Goal: Transaction & Acquisition: Purchase product/service

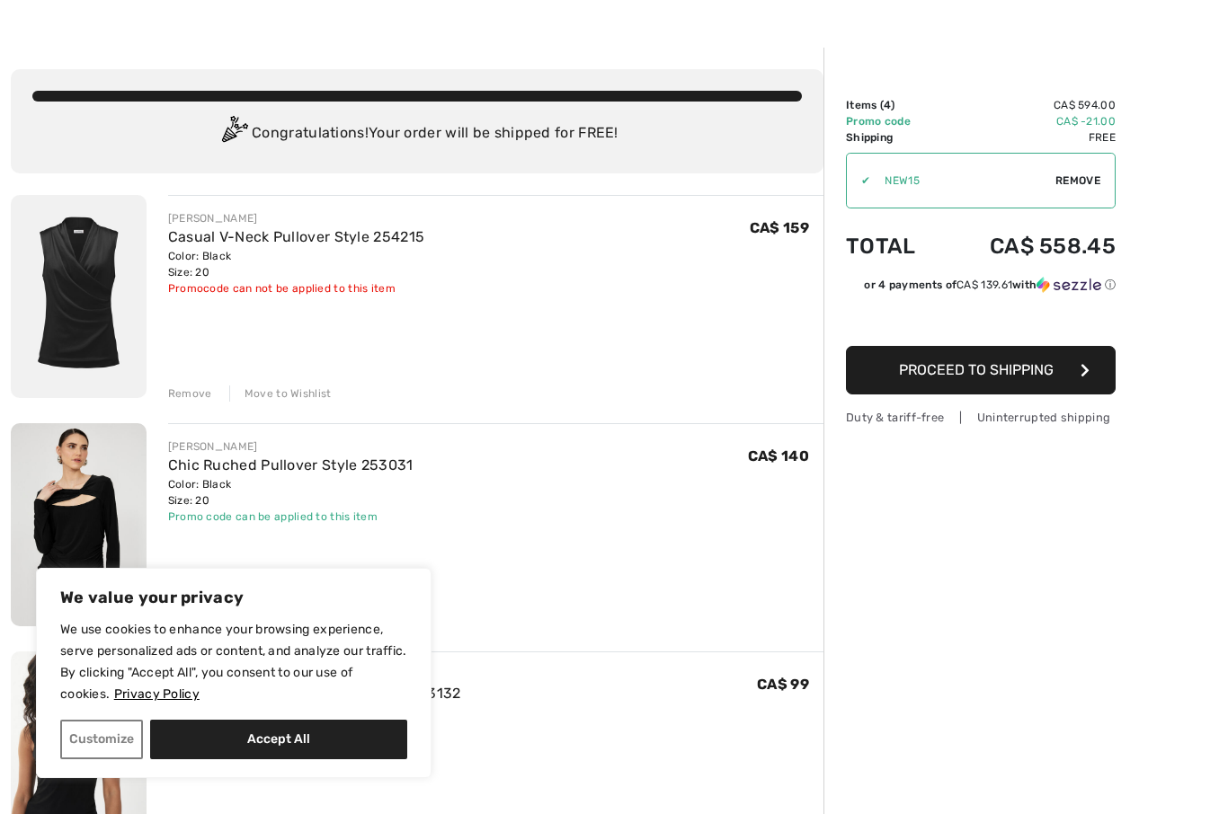
scroll to position [51, 0]
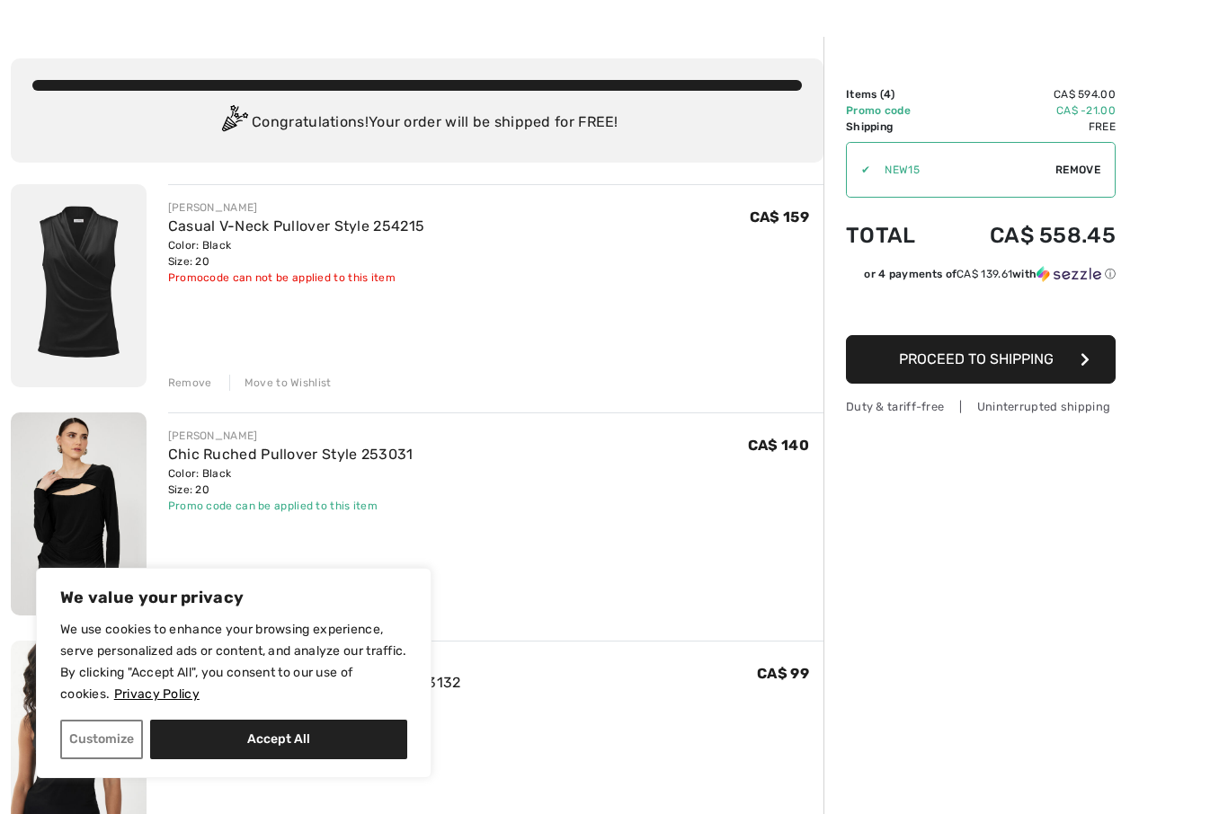
click at [99, 732] on button "Customize" at bounding box center [101, 740] width 83 height 40
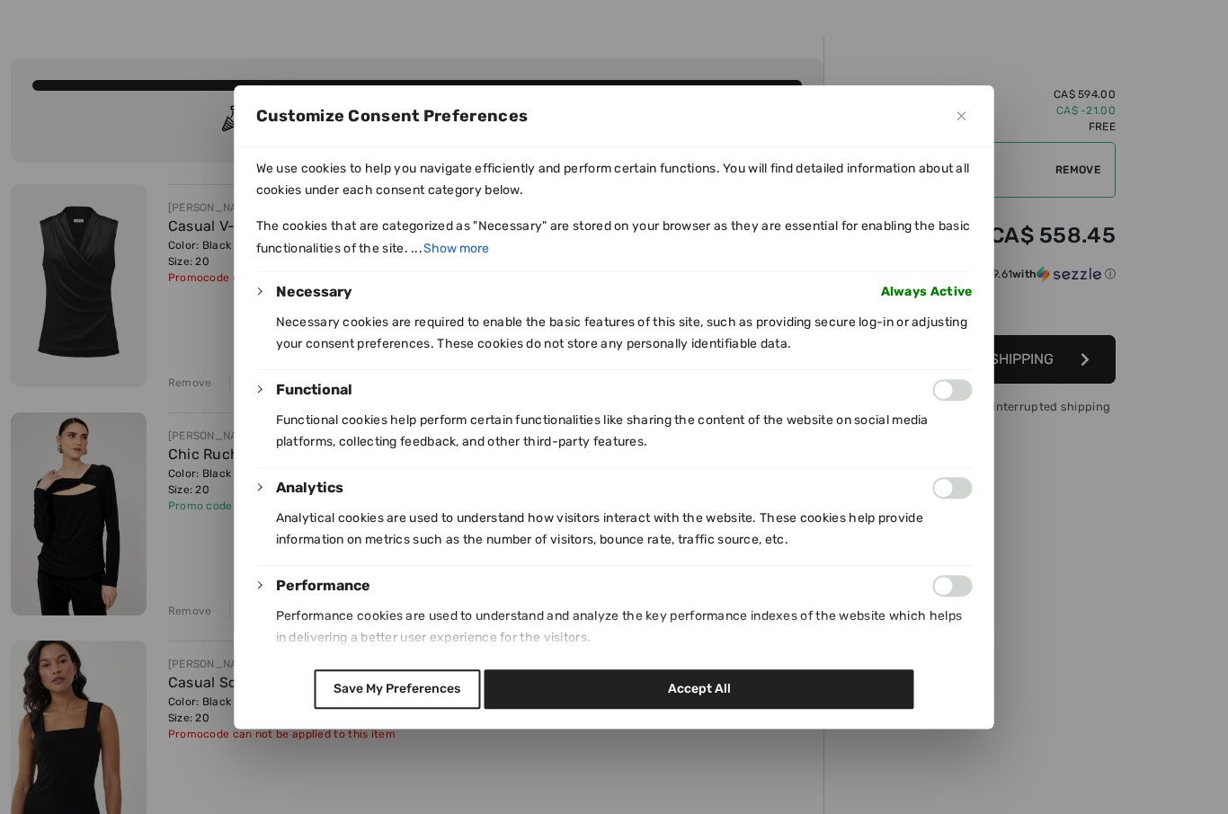
click at [394, 709] on button "Save My Preferences" at bounding box center [397, 689] width 166 height 40
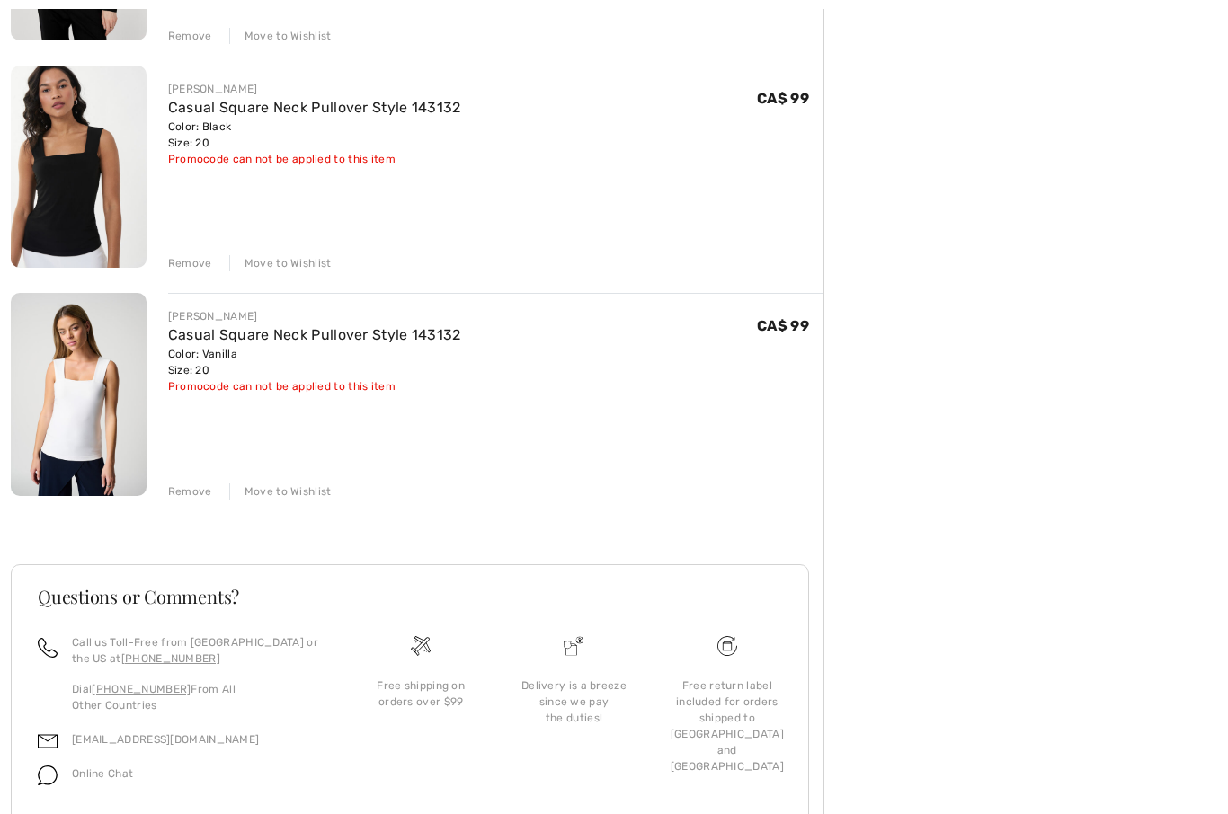
scroll to position [626, 0]
click at [189, 494] on div "Remove" at bounding box center [190, 491] width 44 height 16
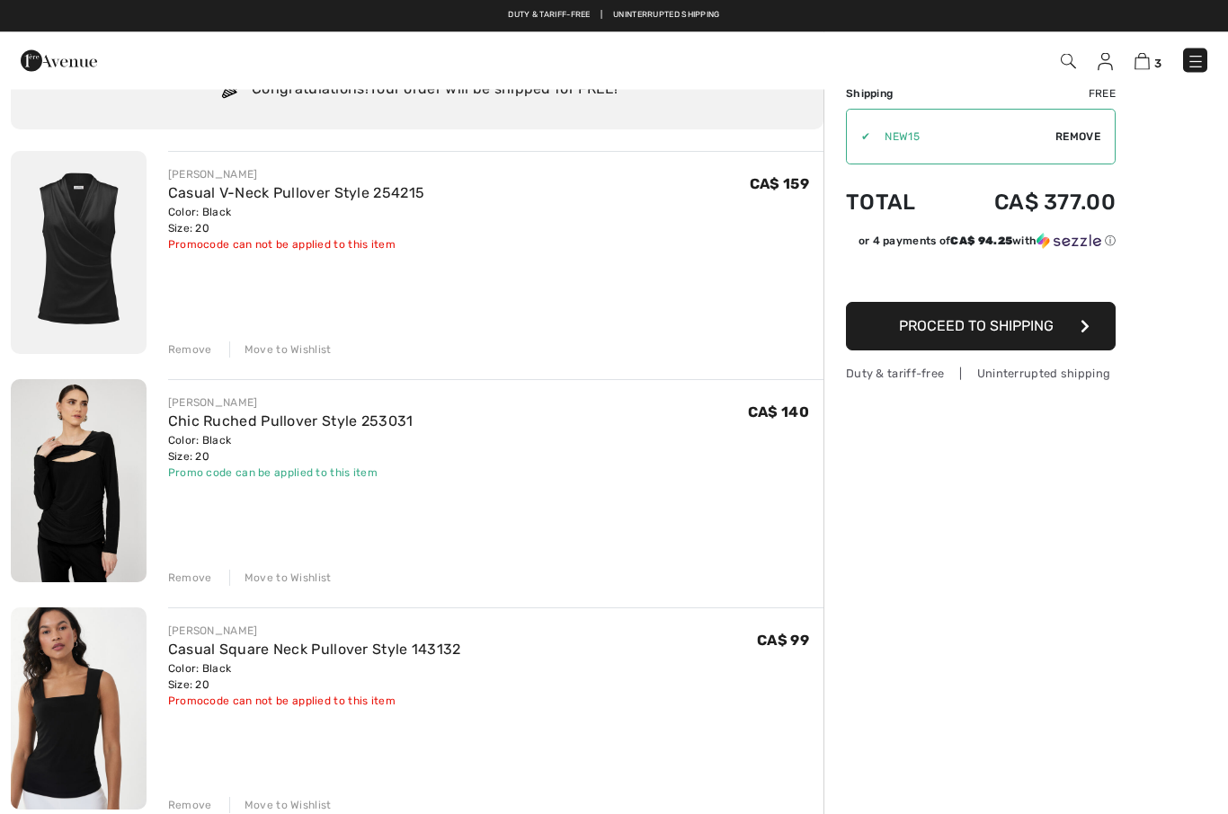
scroll to position [86, 0]
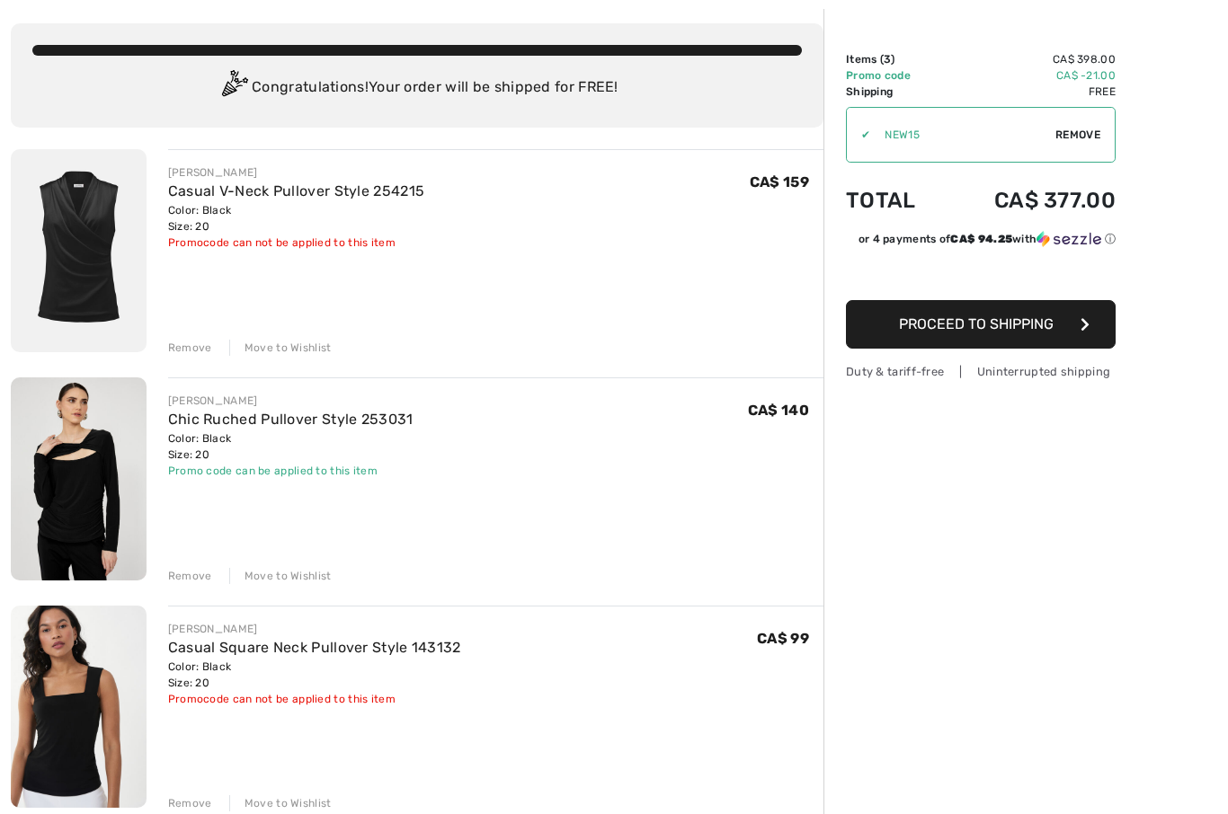
click at [86, 519] on img at bounding box center [79, 478] width 136 height 203
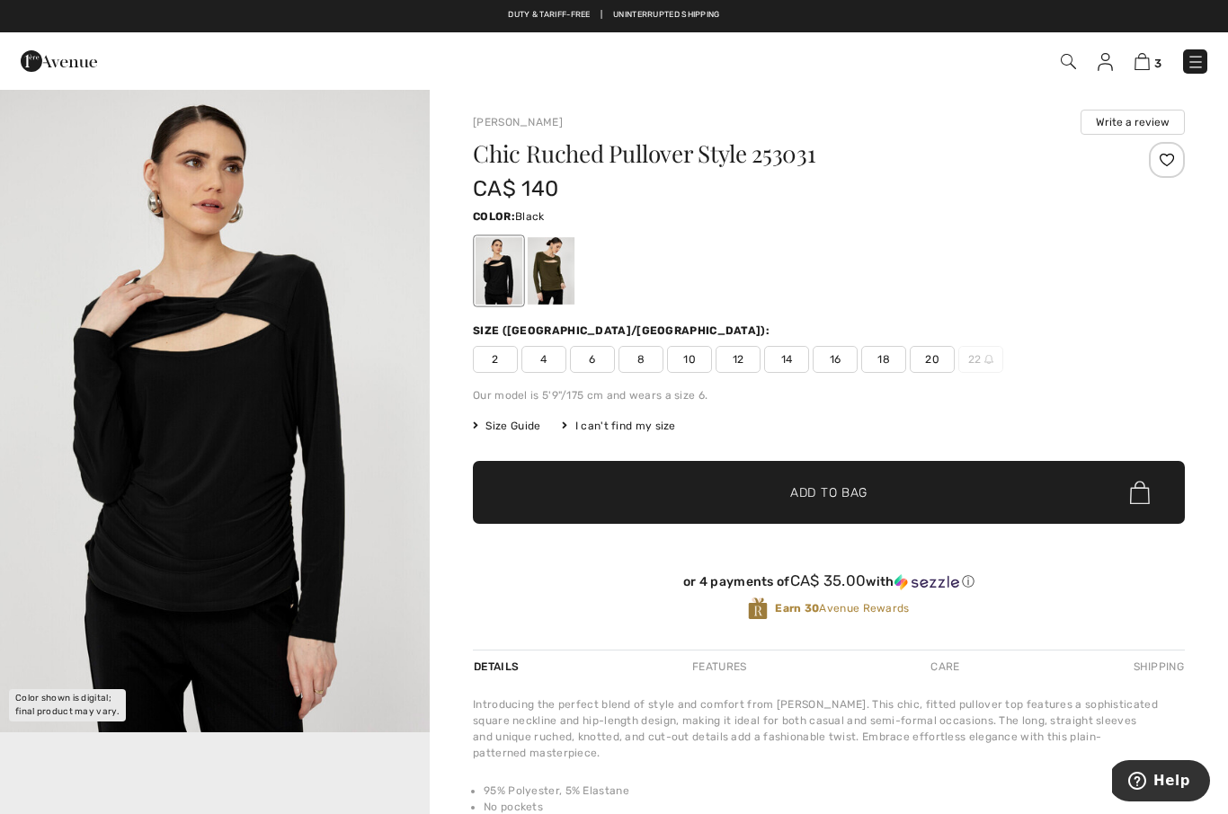
click at [1148, 63] on img at bounding box center [1141, 61] width 15 height 17
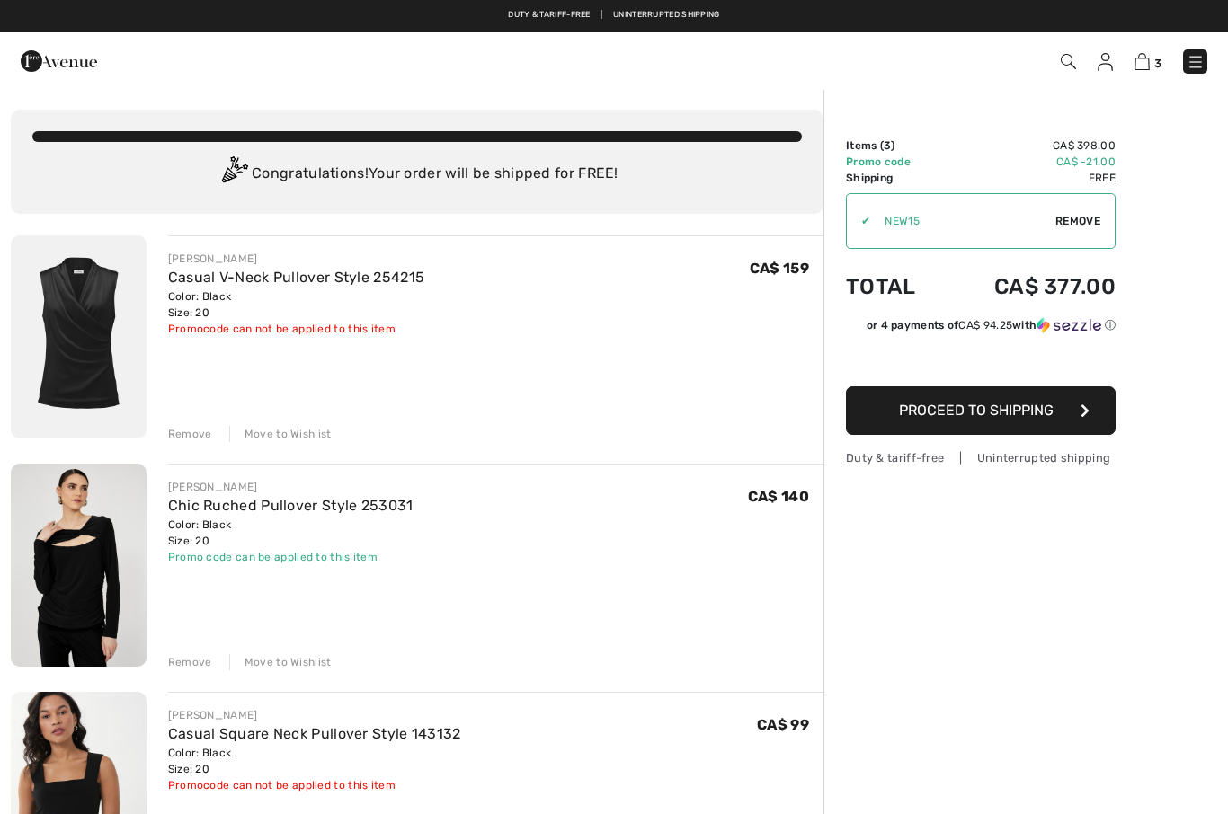
click at [102, 369] on img at bounding box center [79, 336] width 136 height 203
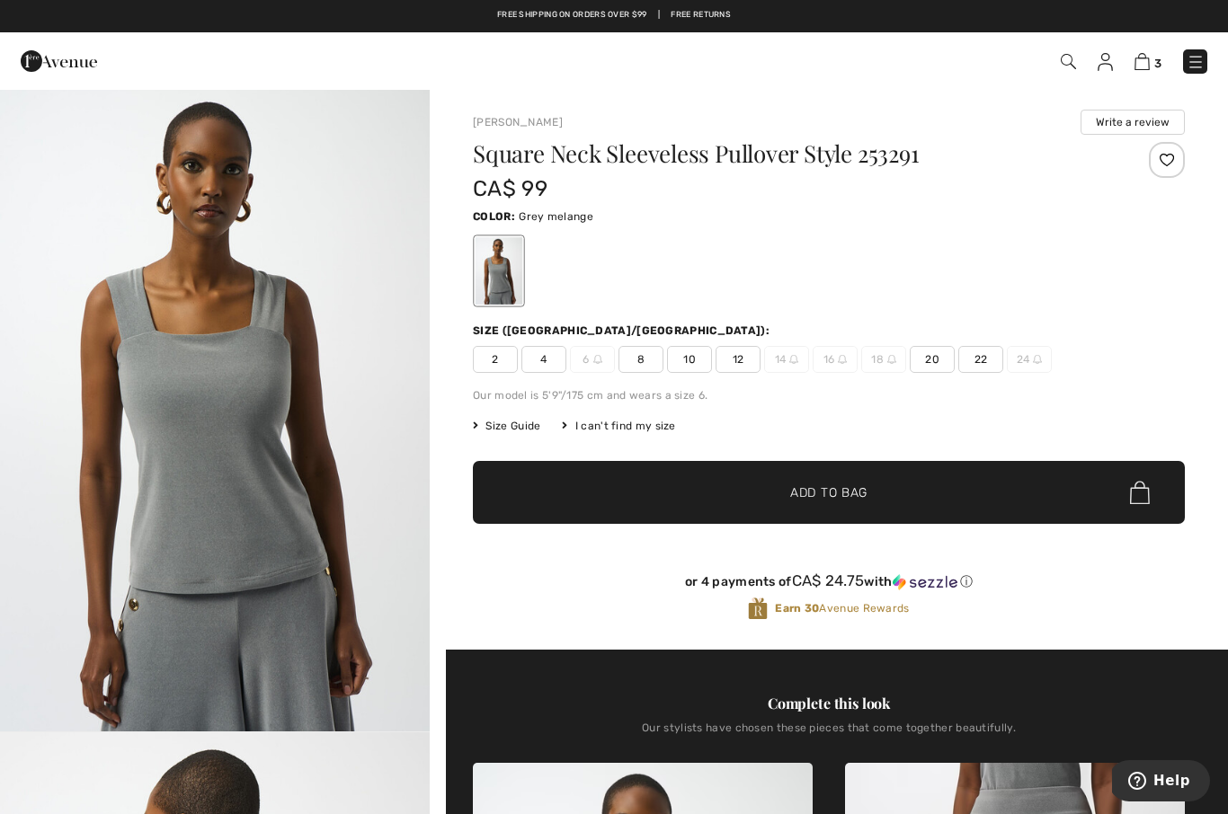
click at [514, 433] on span "Size Guide" at bounding box center [506, 426] width 67 height 16
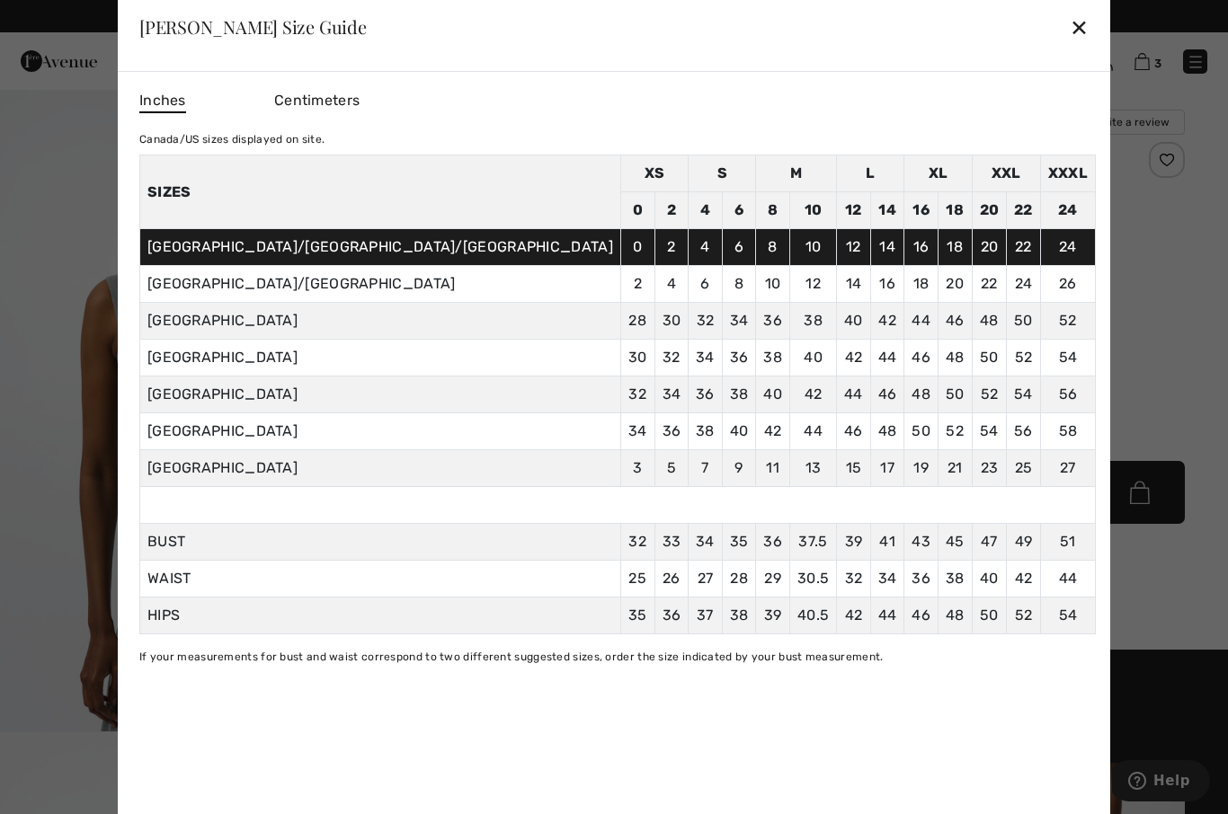
click at [1069, 27] on div "✕" at bounding box center [1078, 27] width 19 height 38
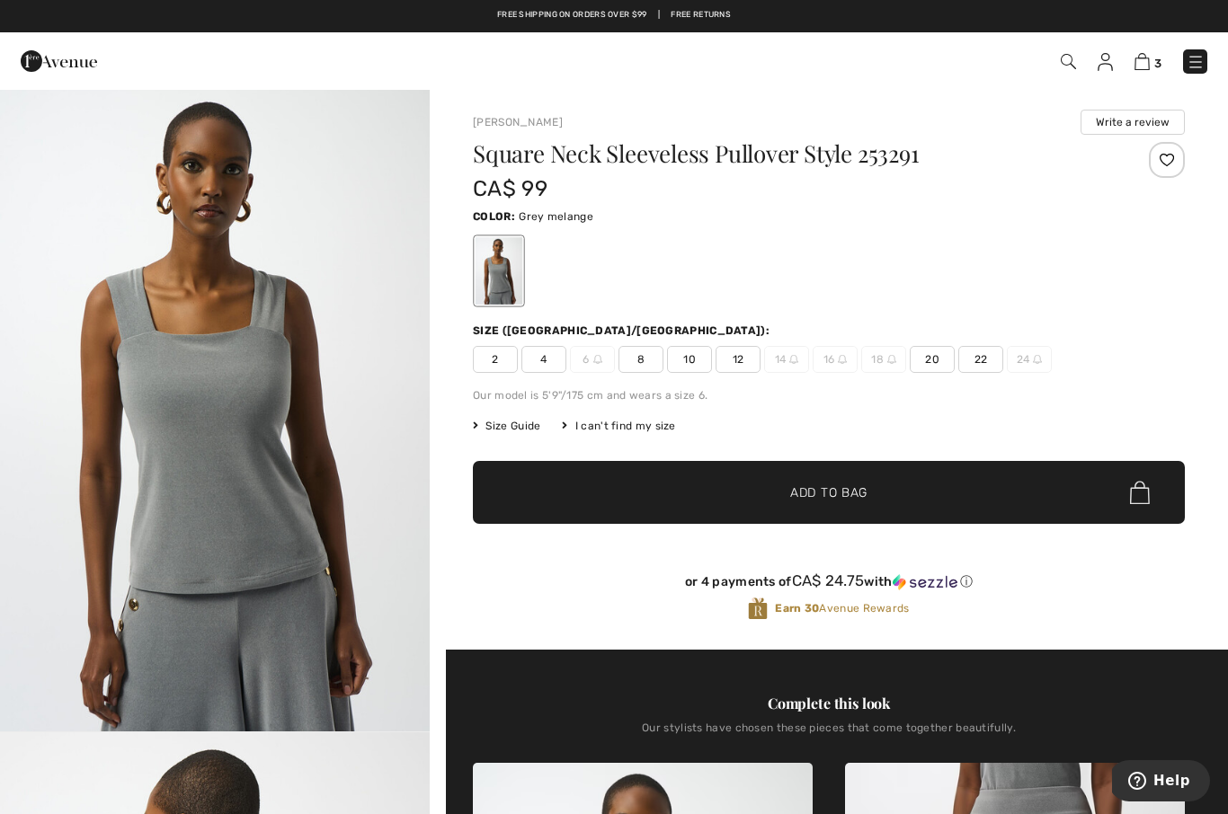
click at [934, 366] on span "20" at bounding box center [931, 359] width 45 height 27
click at [869, 503] on span "✔ Added to Bag Add to Bag" at bounding box center [829, 492] width 712 height 63
click at [1186, 69] on img at bounding box center [1195, 62] width 18 height 18
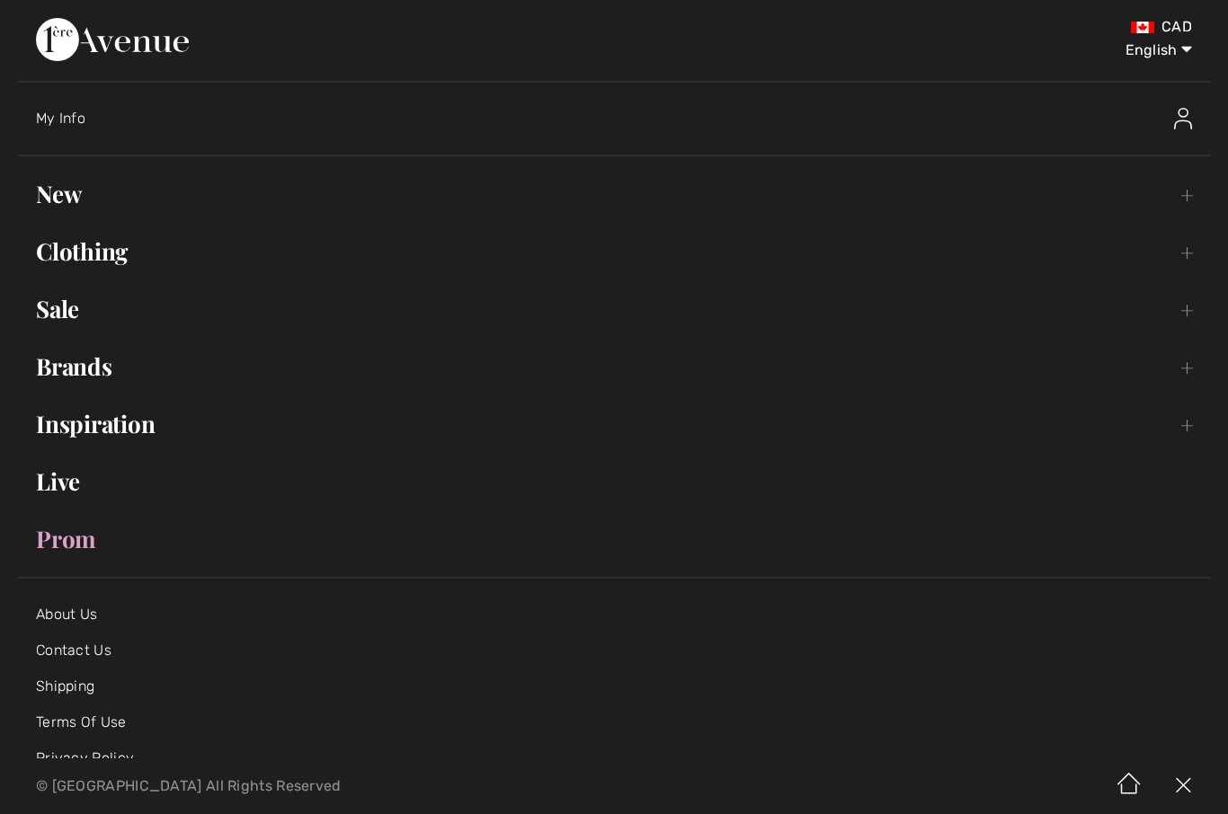
click at [75, 199] on link "New Toggle submenu" at bounding box center [614, 194] width 1192 height 40
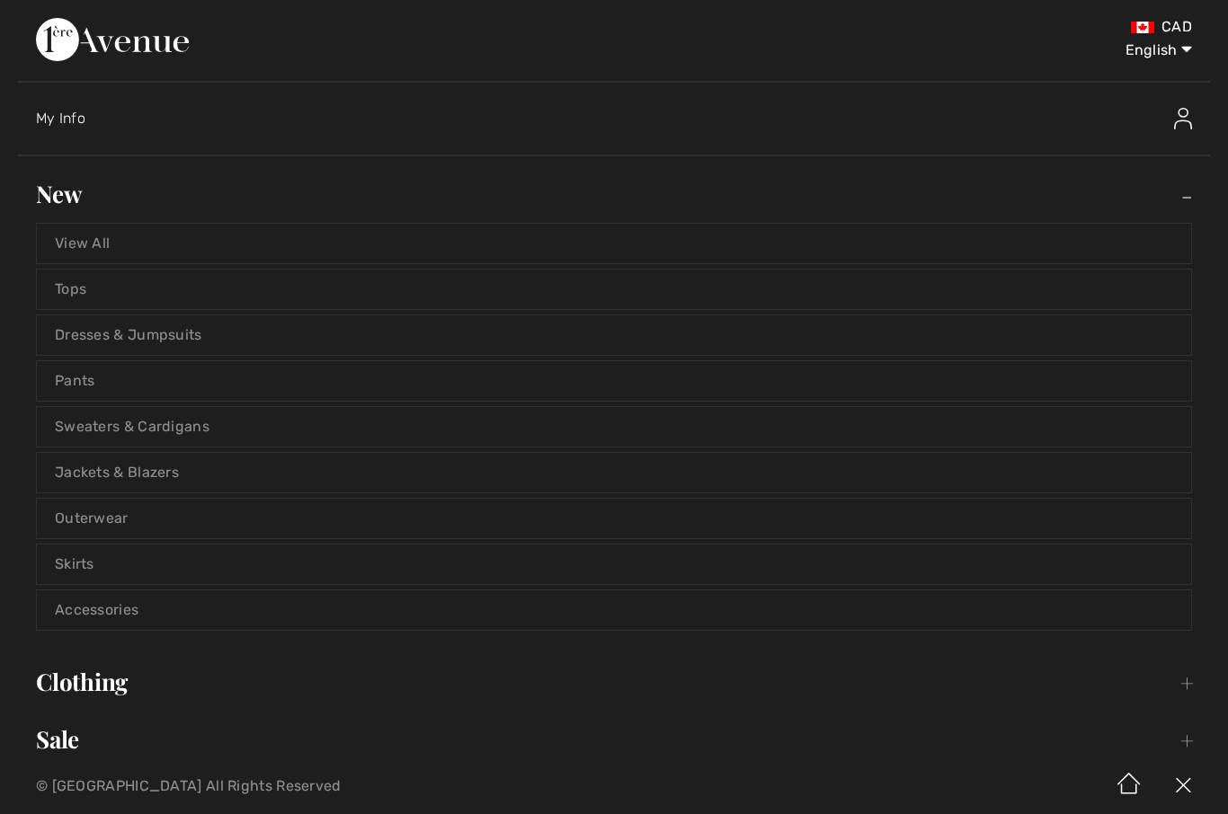
click at [93, 249] on link "View All" at bounding box center [614, 244] width 1154 height 40
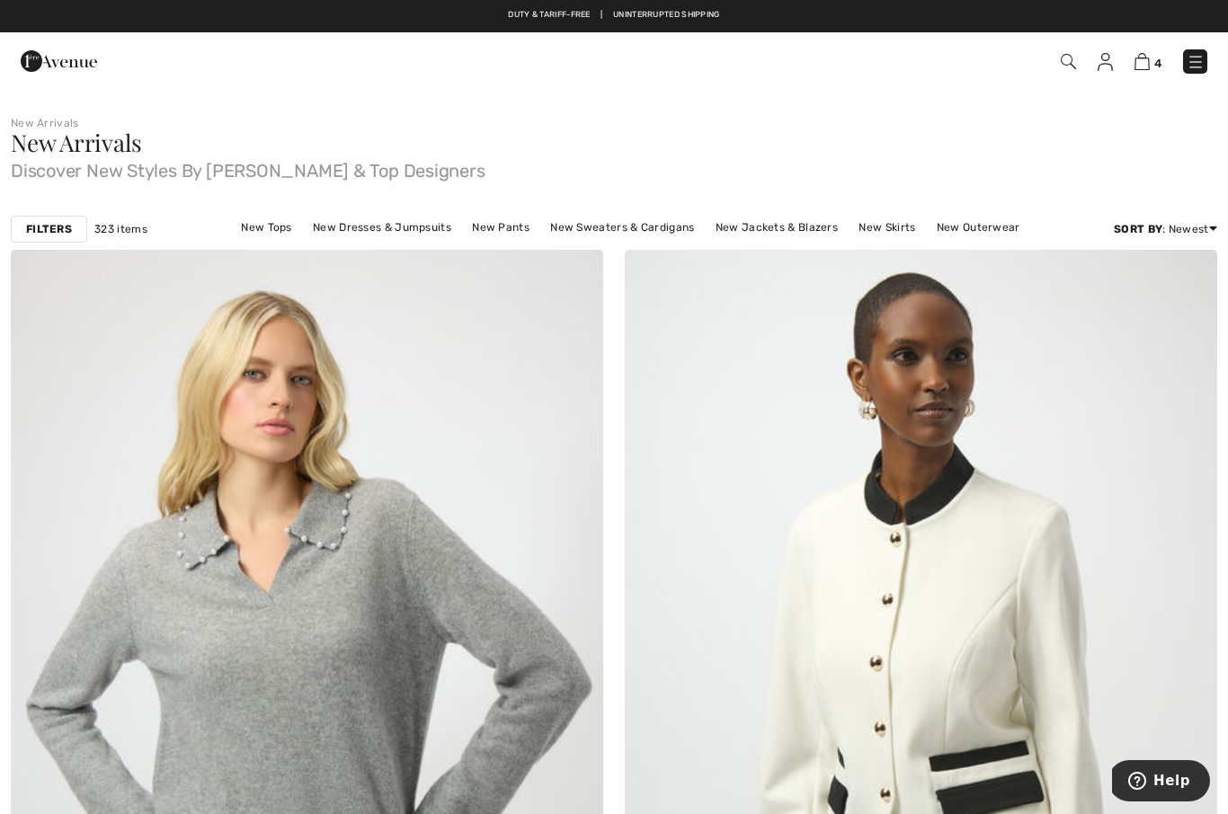
click at [1197, 65] on img at bounding box center [1195, 62] width 18 height 18
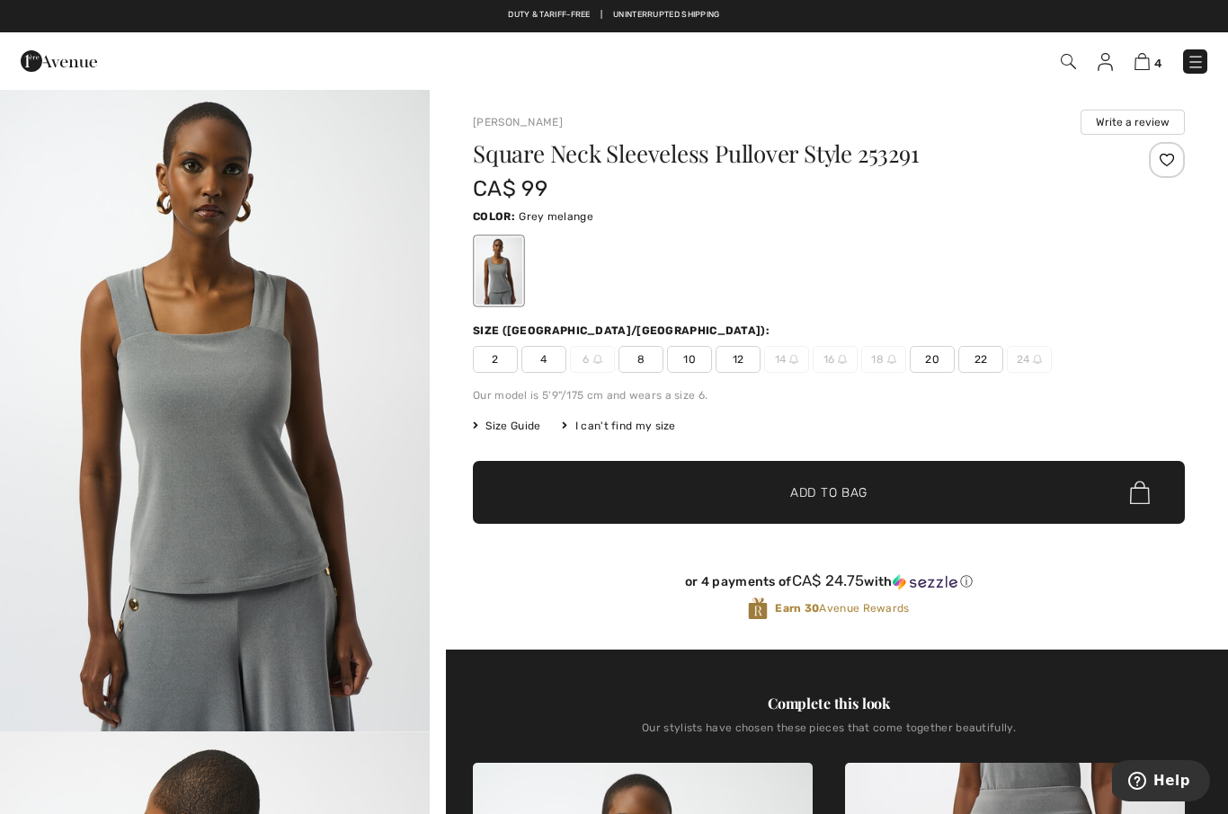
click at [1135, 55] on img at bounding box center [1141, 61] width 15 height 17
